Goal: Information Seeking & Learning: Learn about a topic

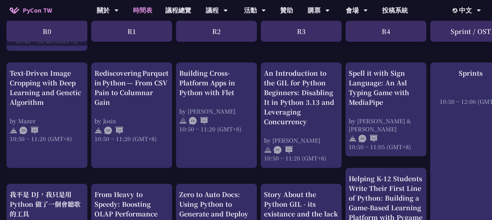
scroll to position [259, 0]
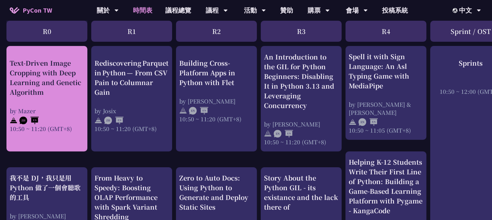
click at [46, 74] on div "Text-Driven Image Cropping with Deep Learning and Genetic Algorithm" at bounding box center [47, 77] width 74 height 39
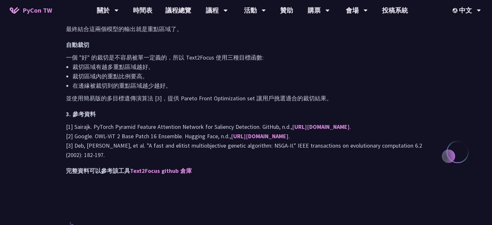
scroll to position [615, 0]
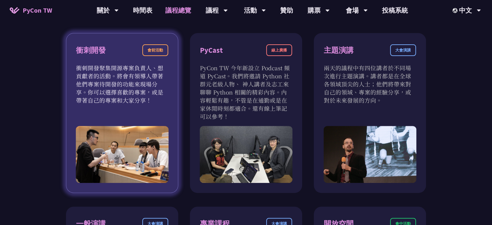
scroll to position [226, 0]
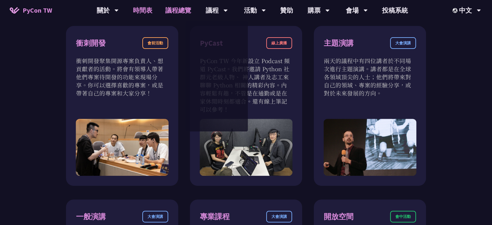
click at [147, 10] on link "時間表" at bounding box center [142, 10] width 32 height 21
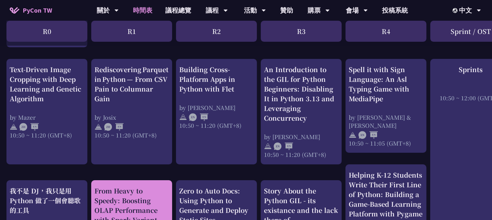
scroll to position [324, 0]
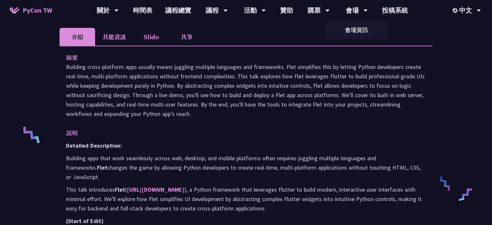
scroll to position [226, 0]
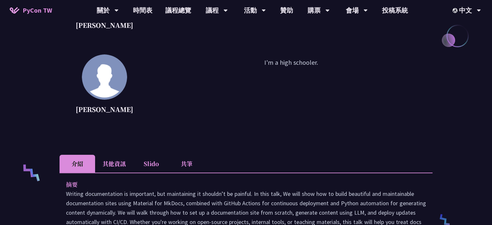
scroll to position [162, 0]
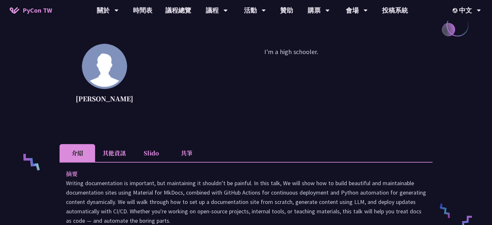
click at [294, 52] on p "I'm a high schooler." at bounding box center [290, 76] width 283 height 58
click at [290, 56] on div at bounding box center [290, 56] width 0 height 0
click at [206, 89] on p "I'm a high schooler." at bounding box center [290, 76] width 283 height 58
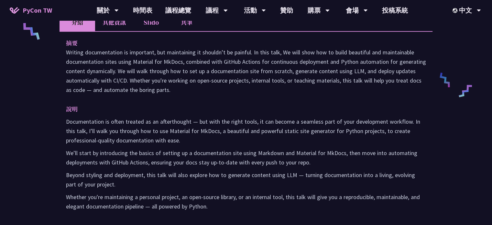
scroll to position [291, 0]
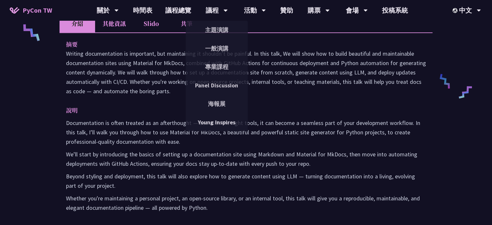
click at [110, 27] on li "其他資訊" at bounding box center [114, 24] width 38 height 18
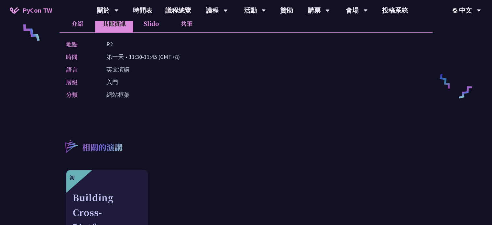
click at [157, 27] on li "Slido" at bounding box center [151, 24] width 36 height 18
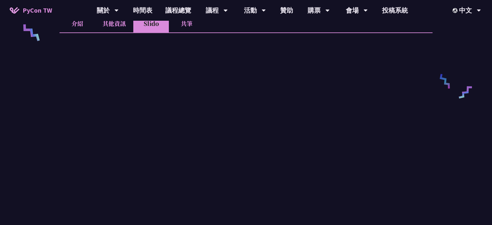
click at [193, 22] on li "共筆" at bounding box center [187, 24] width 36 height 18
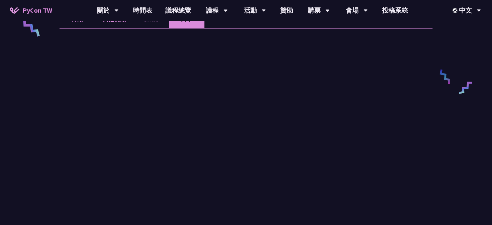
scroll to position [129, 0]
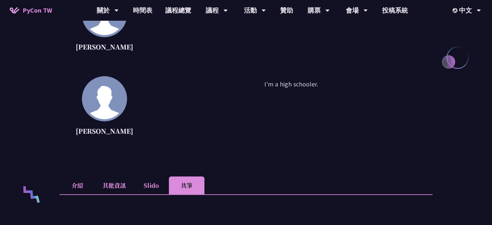
click at [105, 182] on li "其他資訊" at bounding box center [114, 185] width 38 height 18
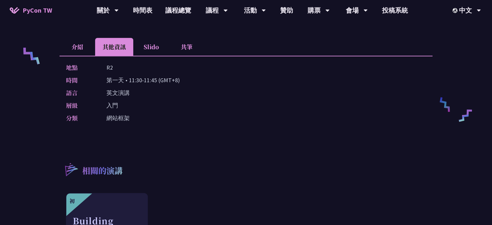
scroll to position [259, 0]
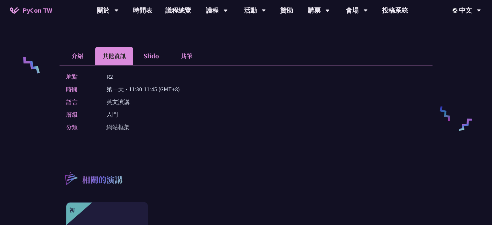
click at [77, 47] on li "介紹" at bounding box center [78, 56] width 36 height 18
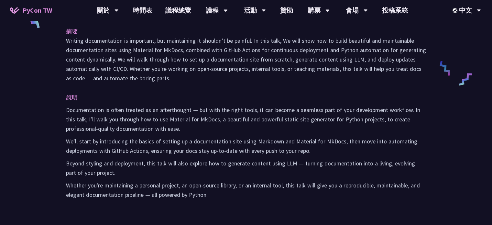
scroll to position [324, 0]
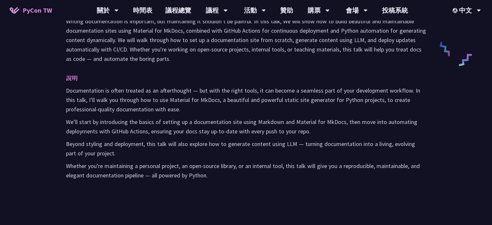
drag, startPoint x: 178, startPoint y: 88, endPoint x: 188, endPoint y: 81, distance: 13.0
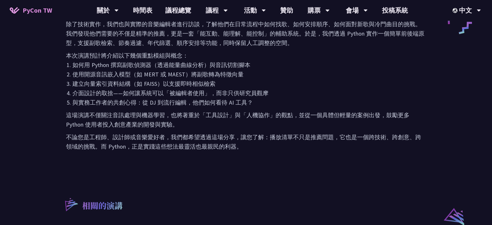
scroll to position [356, 0]
